Goal: Information Seeking & Learning: Learn about a topic

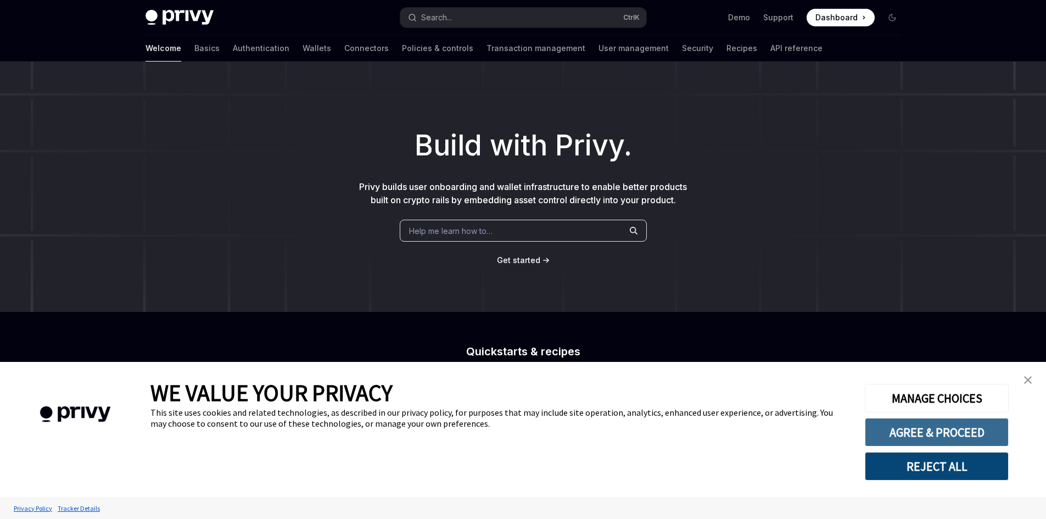
click at [886, 431] on button "AGREE & PROCEED" at bounding box center [936, 432] width 144 height 29
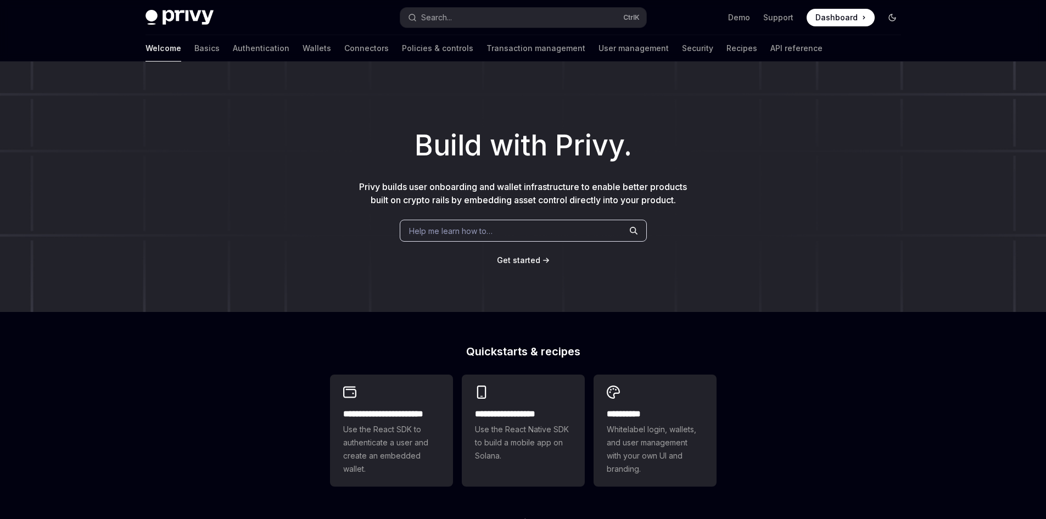
click at [890, 14] on icon "Toggle dark mode" at bounding box center [892, 17] width 9 height 9
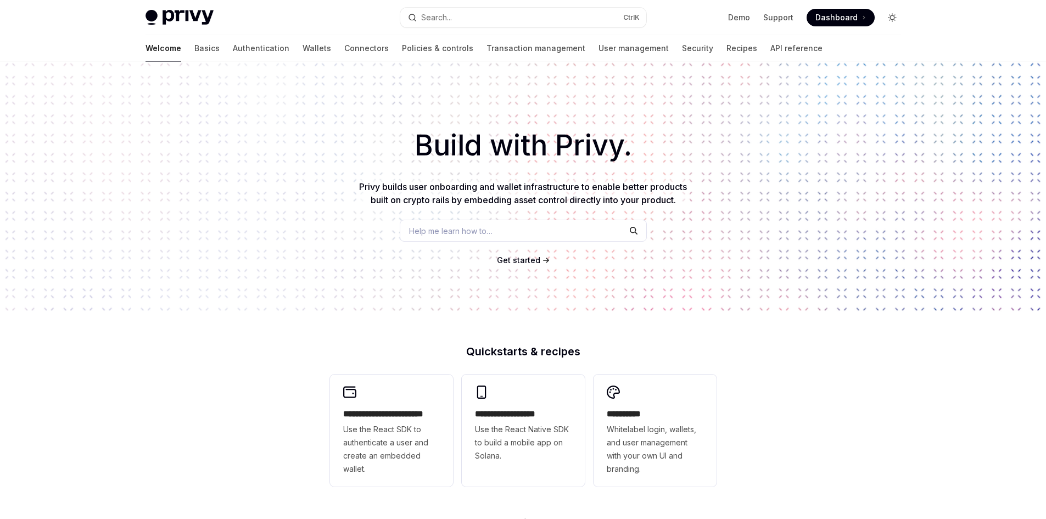
click at [890, 14] on icon "Toggle dark mode" at bounding box center [892, 17] width 9 height 9
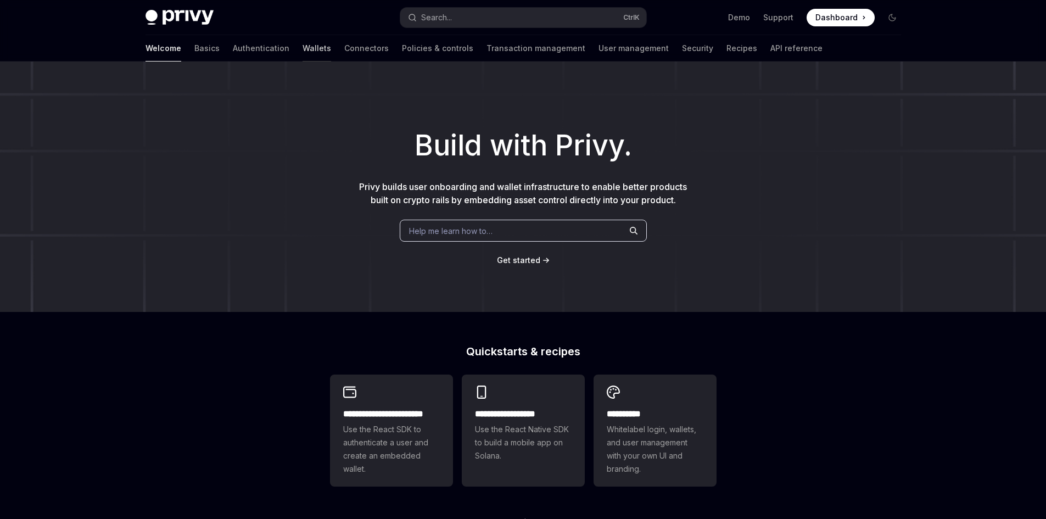
click at [302, 50] on link "Wallets" at bounding box center [316, 48] width 29 height 26
type textarea "*"
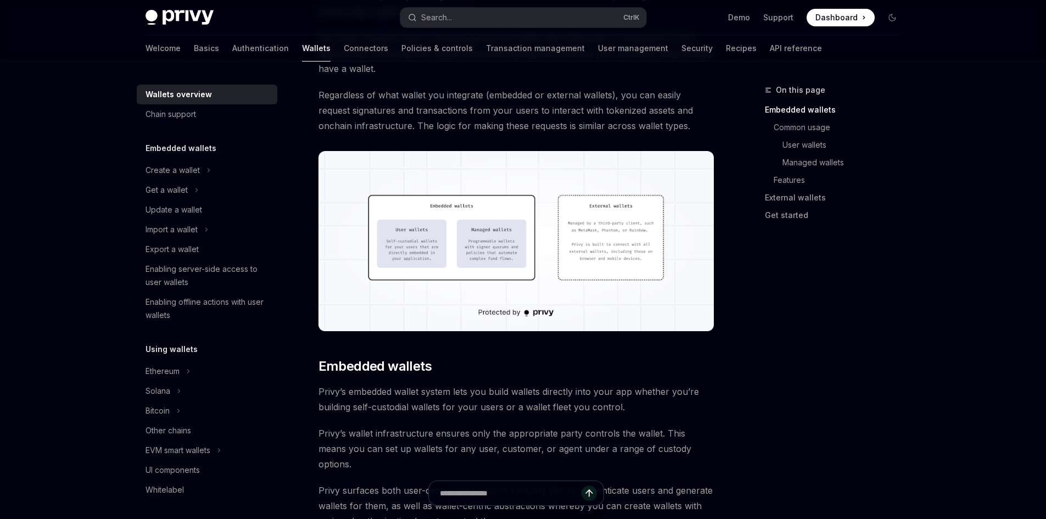
scroll to position [144, 0]
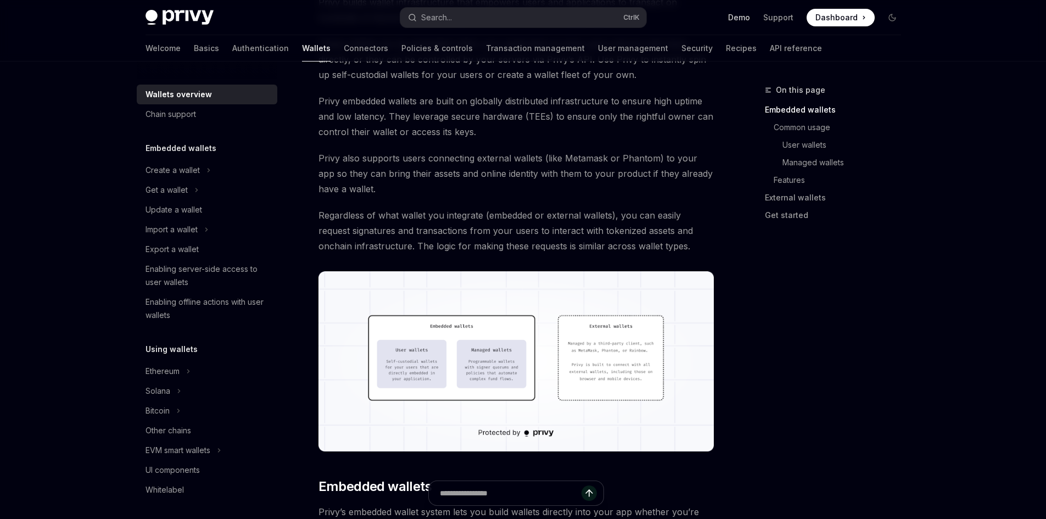
click at [740, 18] on link "Demo" at bounding box center [739, 17] width 22 height 11
